Goal: Information Seeking & Learning: Learn about a topic

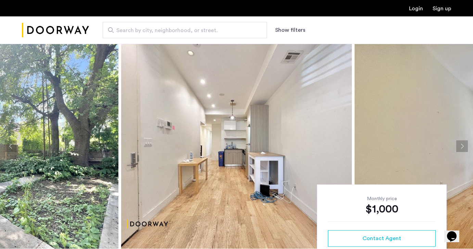
click at [463, 150] on button "Next apartment" at bounding box center [462, 147] width 12 height 12
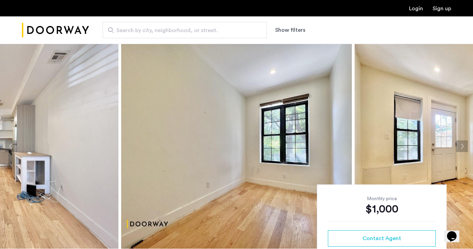
click at [462, 149] on button "Next apartment" at bounding box center [462, 147] width 12 height 12
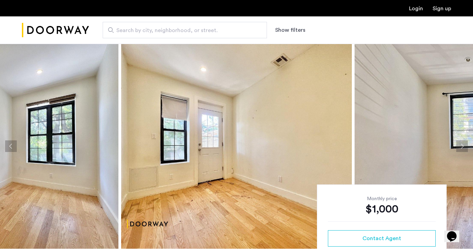
click at [462, 149] on button "Next apartment" at bounding box center [462, 147] width 12 height 12
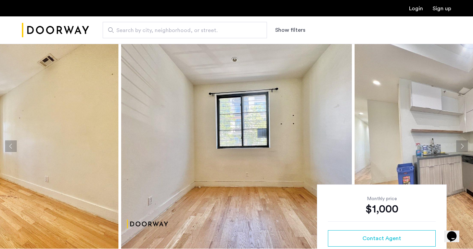
click at [462, 149] on button "Next apartment" at bounding box center [462, 147] width 12 height 12
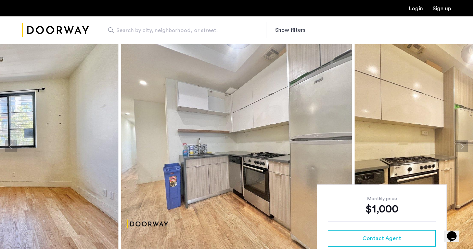
click at [462, 149] on button "Next apartment" at bounding box center [462, 147] width 12 height 12
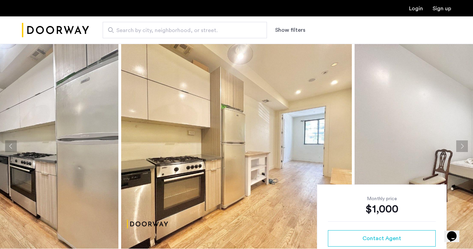
click at [462, 149] on button "Next apartment" at bounding box center [462, 147] width 12 height 12
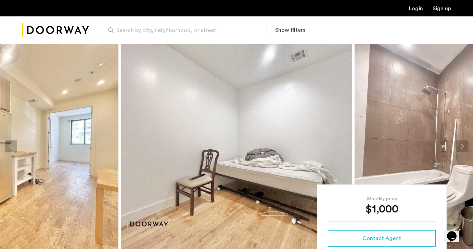
click at [462, 150] on button "Next apartment" at bounding box center [462, 147] width 12 height 12
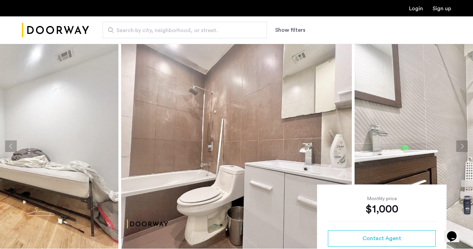
click at [465, 143] on button "Next apartment" at bounding box center [462, 147] width 12 height 12
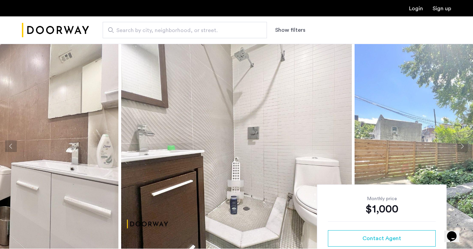
click at [465, 143] on button "Next apartment" at bounding box center [462, 147] width 12 height 12
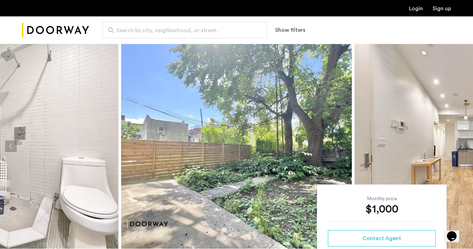
click at [465, 143] on button "Next apartment" at bounding box center [462, 147] width 12 height 12
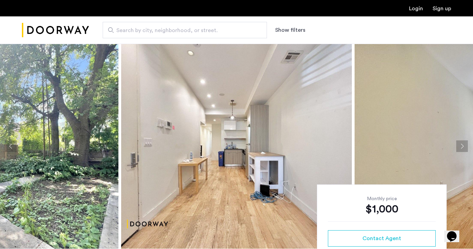
click at [465, 143] on button "Next apartment" at bounding box center [462, 147] width 12 height 12
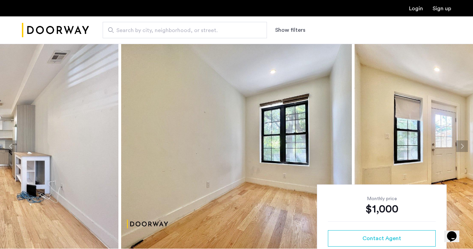
click at [465, 143] on button "Next apartment" at bounding box center [462, 147] width 12 height 12
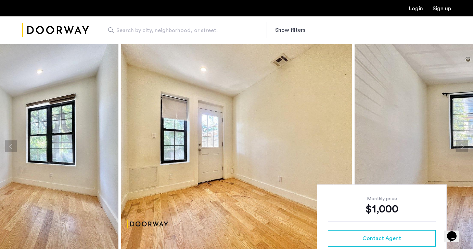
click at [466, 143] on button "Next apartment" at bounding box center [462, 147] width 12 height 12
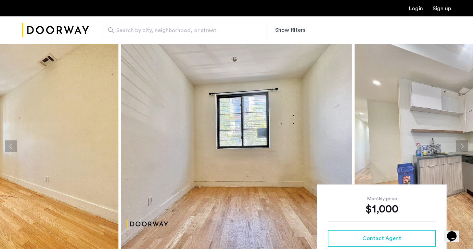
click at [466, 144] on button "Next apartment" at bounding box center [462, 147] width 12 height 12
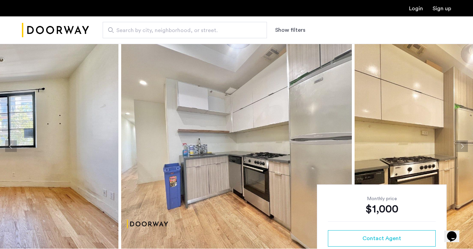
click at [466, 144] on button "Next apartment" at bounding box center [462, 147] width 12 height 12
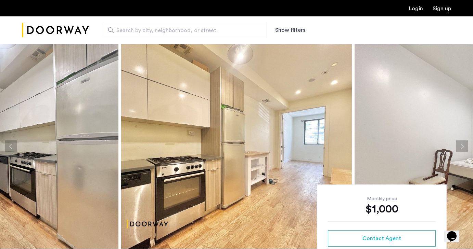
click at [466, 144] on button "Next apartment" at bounding box center [462, 147] width 12 height 12
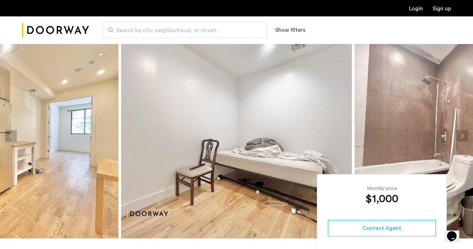
scroll to position [12, 0]
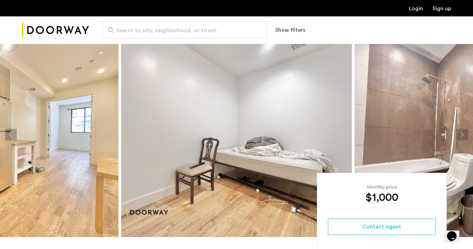
click at [463, 135] on button "Next apartment" at bounding box center [462, 135] width 12 height 12
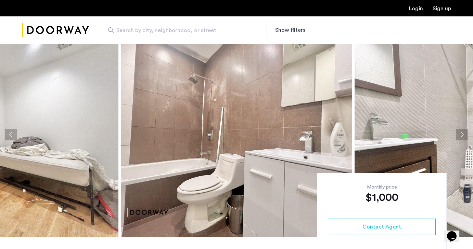
click at [463, 135] on button "Next apartment" at bounding box center [462, 135] width 12 height 12
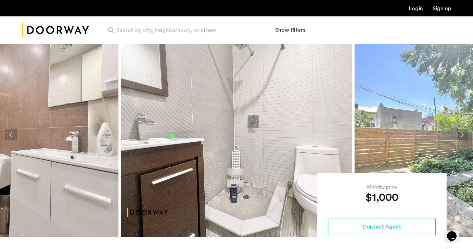
click at [463, 136] on button "Next apartment" at bounding box center [462, 135] width 12 height 12
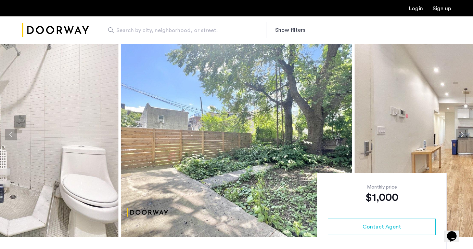
click at [463, 136] on button "Next apartment" at bounding box center [462, 135] width 12 height 12
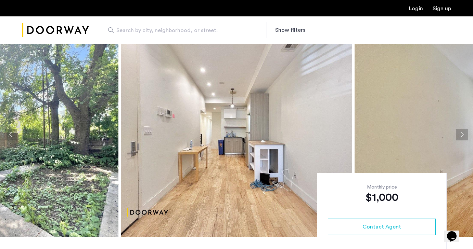
click at [461, 136] on button "Next apartment" at bounding box center [462, 135] width 12 height 12
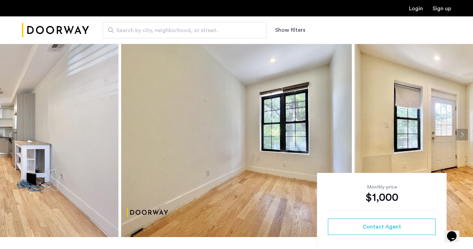
click at [461, 135] on button "Next apartment" at bounding box center [462, 135] width 12 height 12
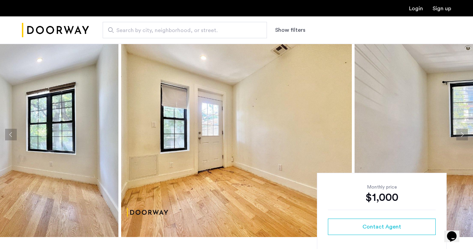
click at [461, 135] on button "Next apartment" at bounding box center [462, 135] width 12 height 12
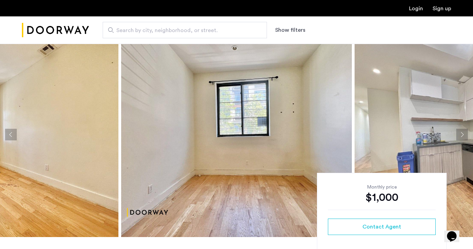
click at [463, 137] on button "Next apartment" at bounding box center [462, 135] width 12 height 12
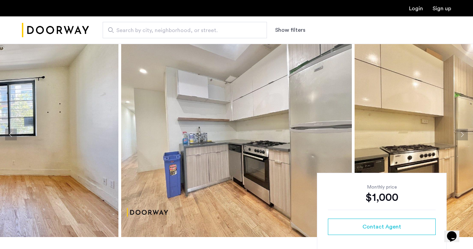
click at [462, 136] on button "Next apartment" at bounding box center [462, 135] width 12 height 12
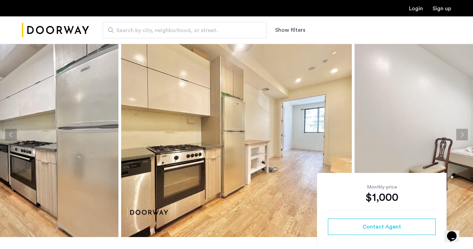
click at [462, 136] on button "Next apartment" at bounding box center [462, 135] width 12 height 12
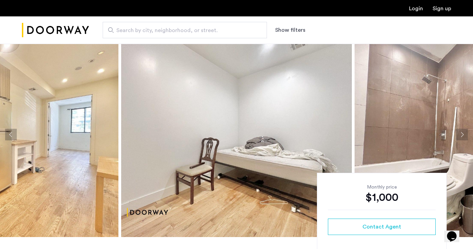
click at [462, 136] on button "Next apartment" at bounding box center [462, 135] width 12 height 12
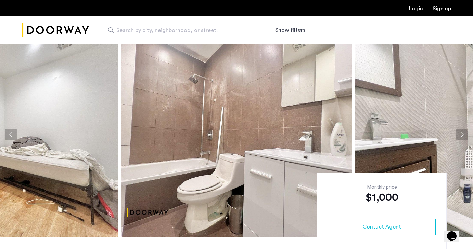
click at [462, 136] on button "Next apartment" at bounding box center [462, 135] width 12 height 12
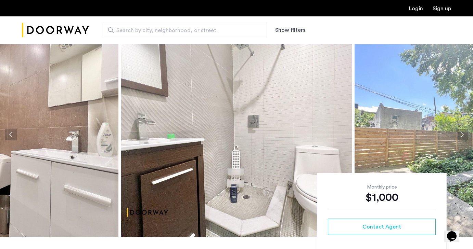
click at [462, 136] on button "Next apartment" at bounding box center [462, 135] width 12 height 12
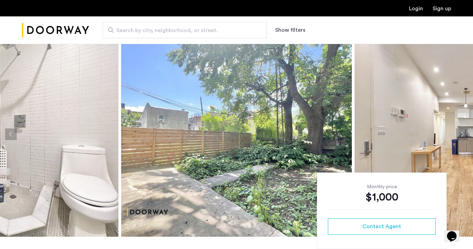
scroll to position [11, 0]
